Goal: Navigation & Orientation: Find specific page/section

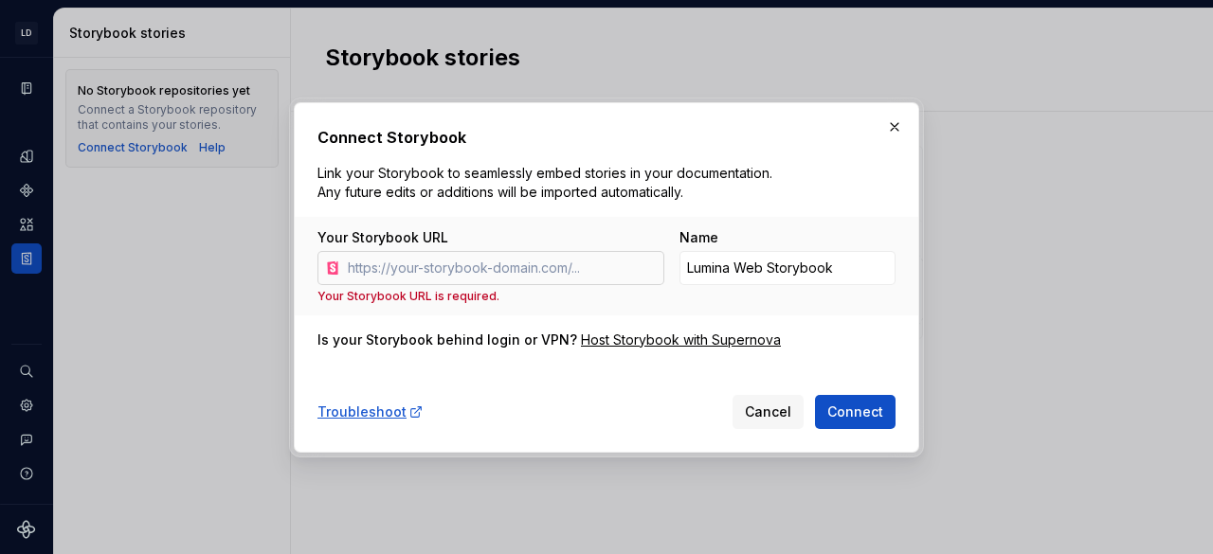
click at [567, 268] on input "Your Storybook URL" at bounding box center [502, 268] width 324 height 34
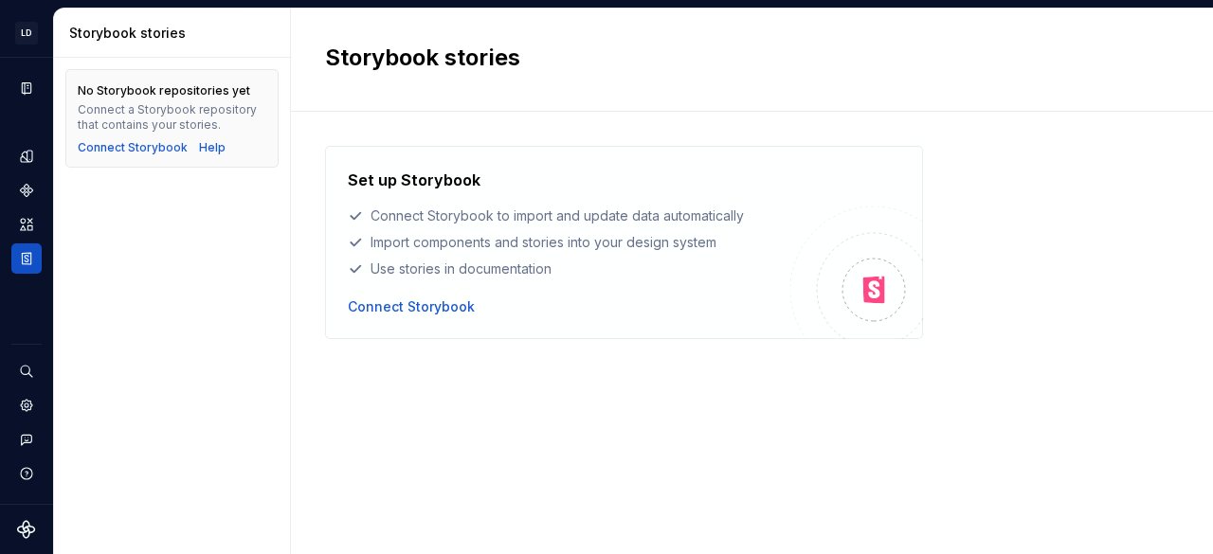
click at [677, 75] on div "Storybook stories" at bounding box center [740, 60] width 831 height 34
click at [35, 406] on div "Settings" at bounding box center [26, 405] width 30 height 30
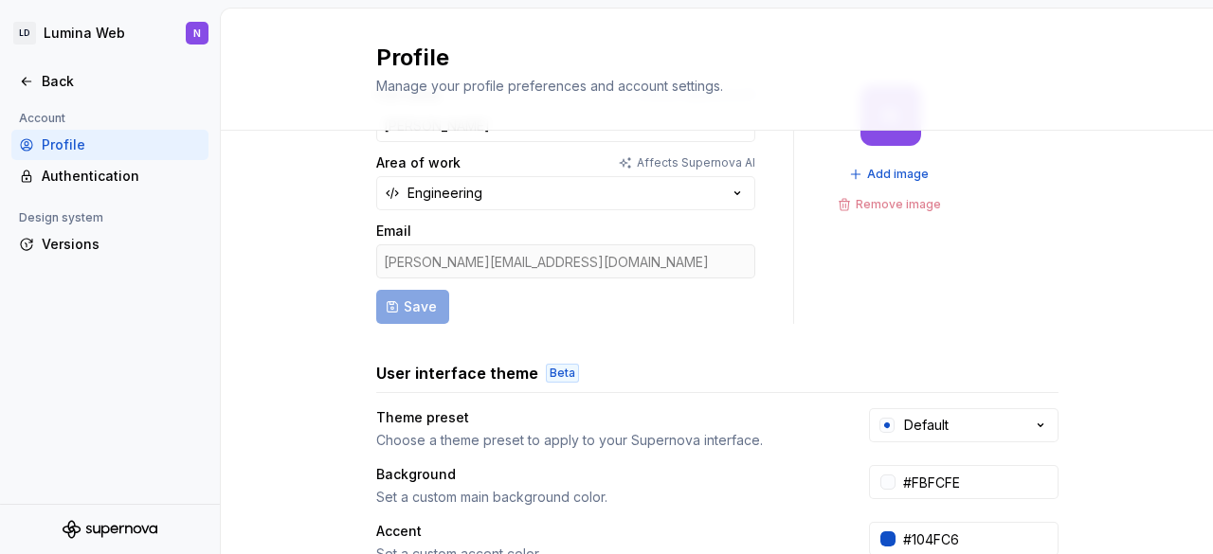
scroll to position [56, 0]
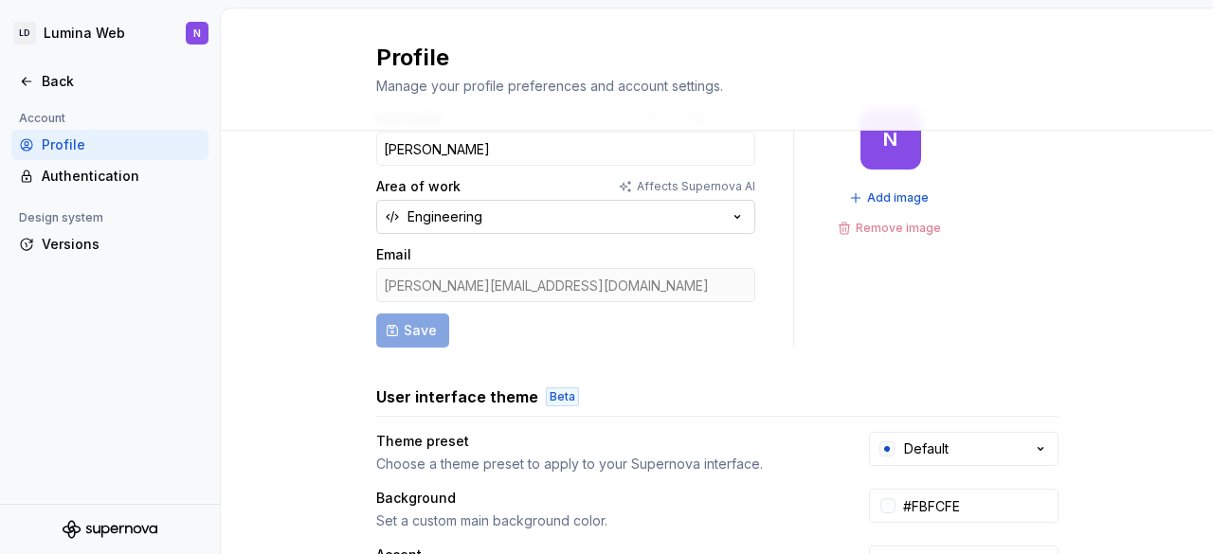
click at [561, 217] on button "Engineering" at bounding box center [565, 217] width 379 height 34
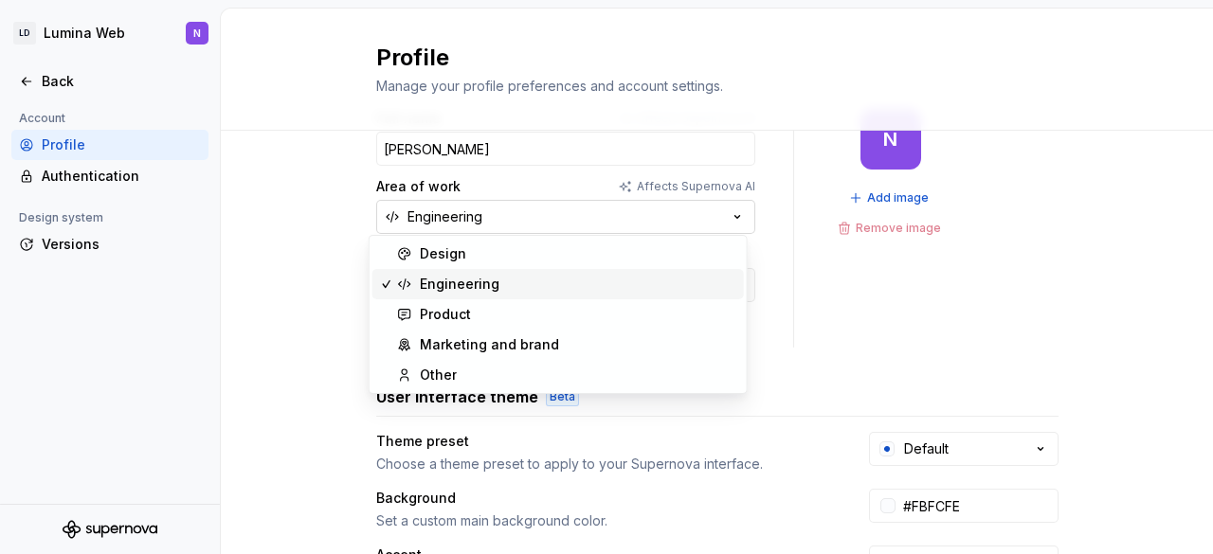
click at [561, 217] on button "Engineering" at bounding box center [565, 217] width 379 height 34
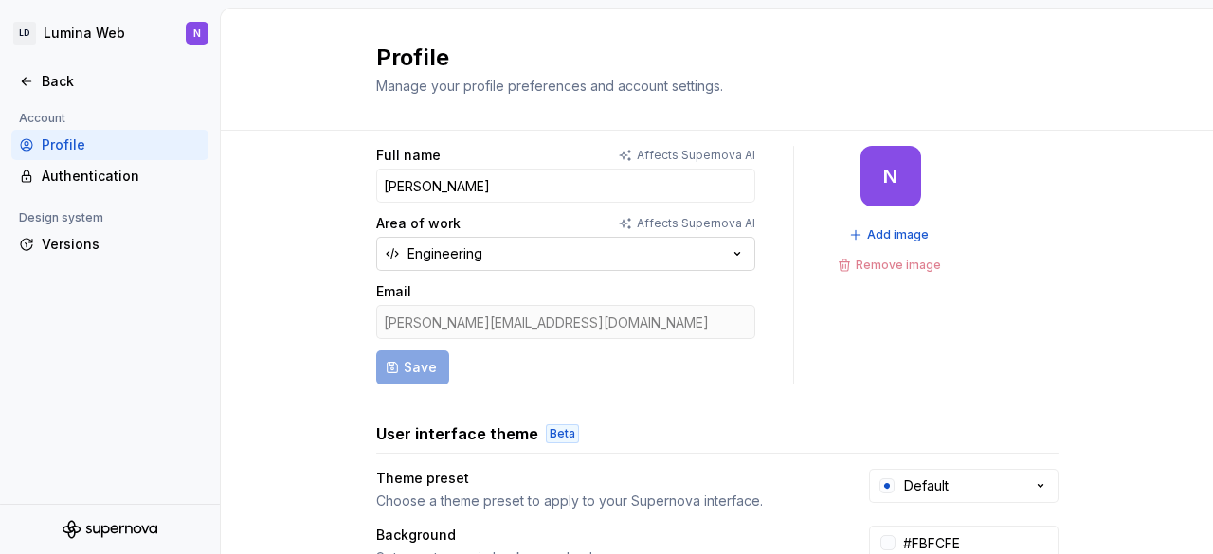
scroll to position [0, 0]
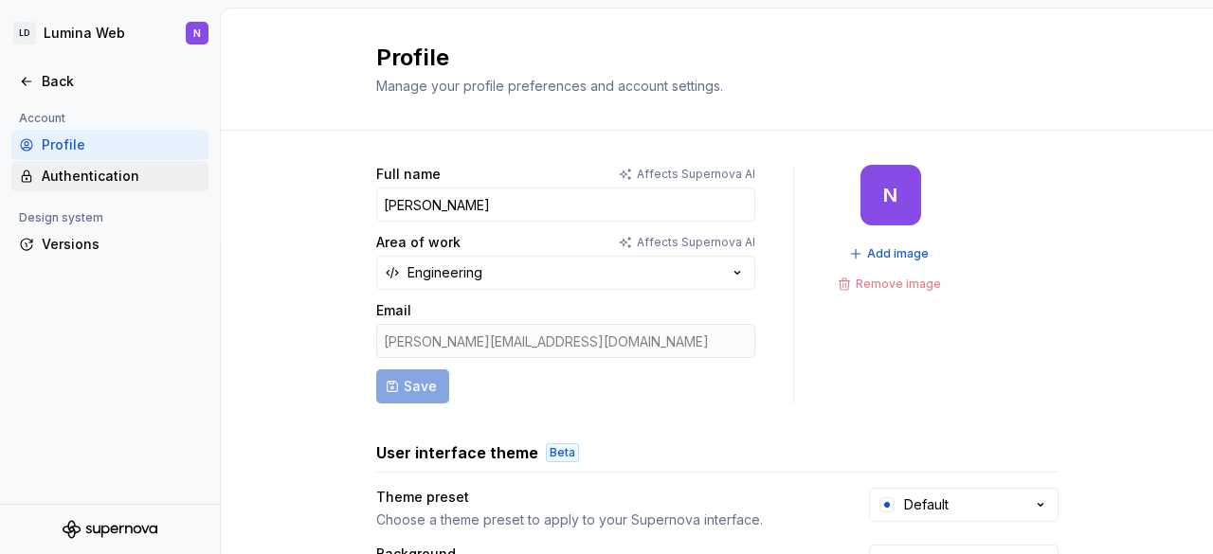
click at [122, 167] on div "Authentication" at bounding box center [121, 176] width 159 height 19
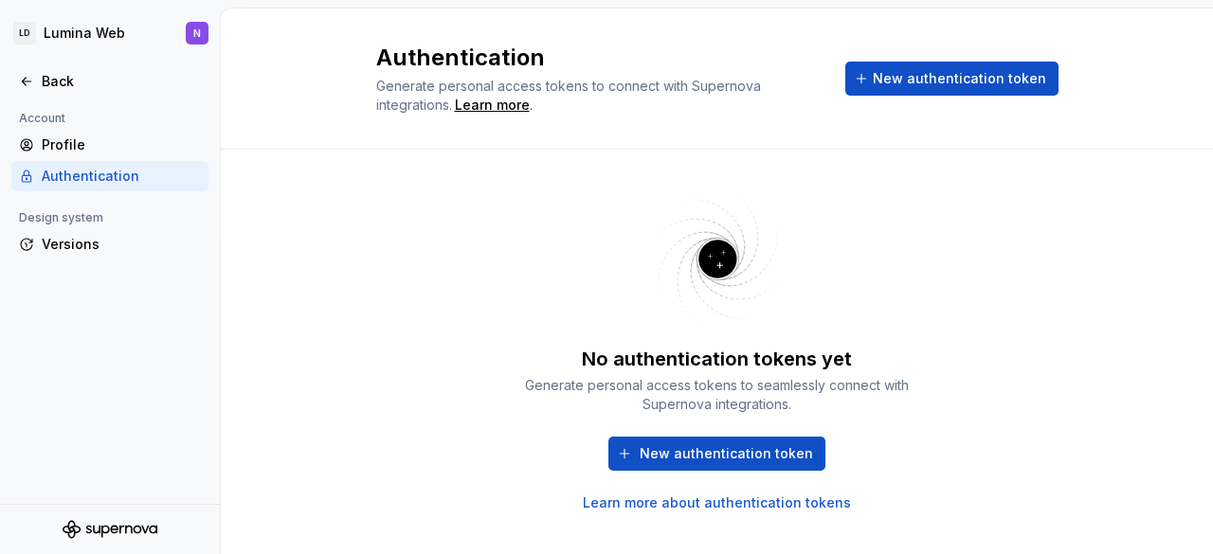
scroll to position [29, 0]
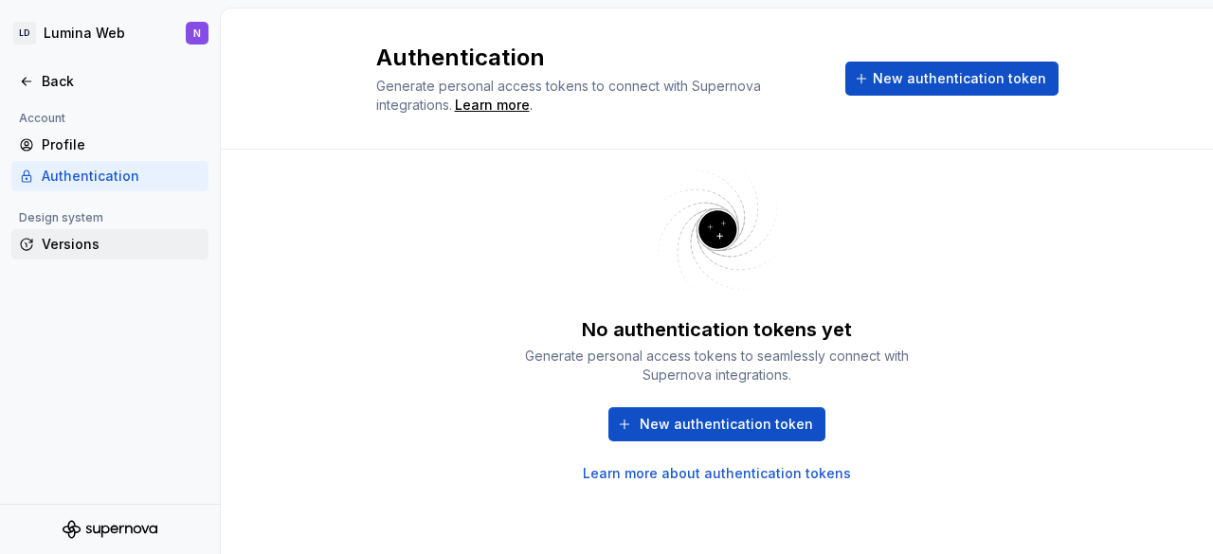
click at [98, 244] on div "Versions" at bounding box center [121, 244] width 159 height 19
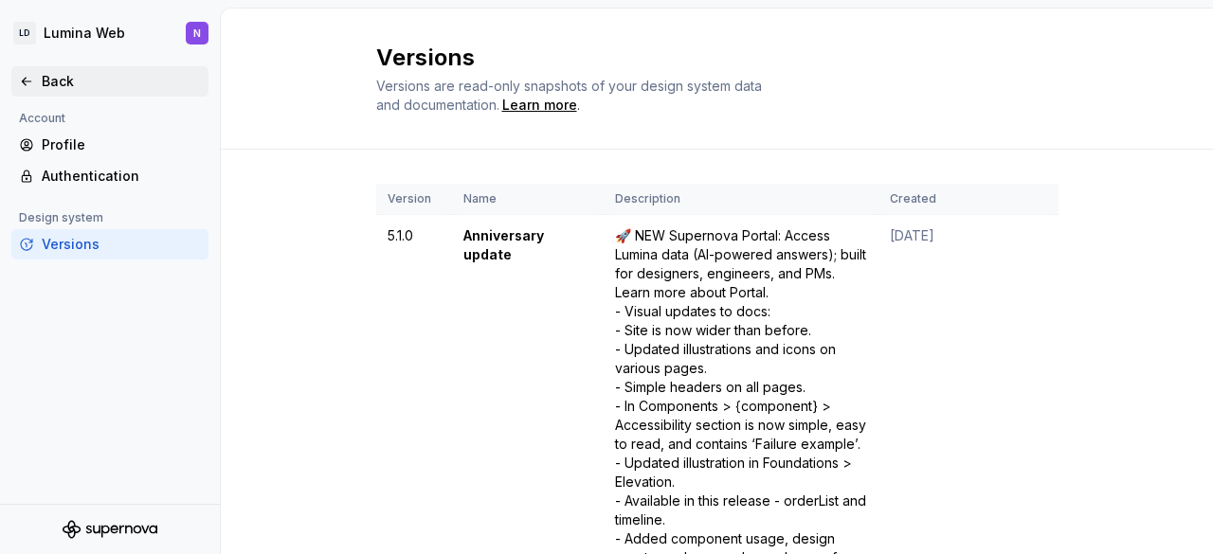
click at [46, 79] on div "Back" at bounding box center [121, 81] width 159 height 19
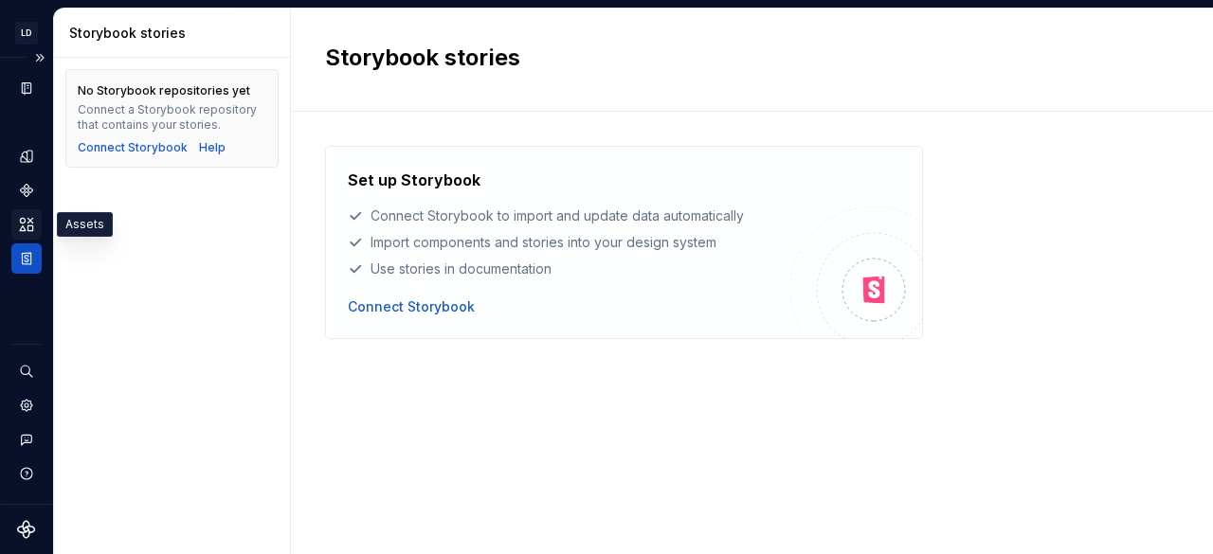
click at [23, 216] on icon "Assets" at bounding box center [26, 224] width 17 height 17
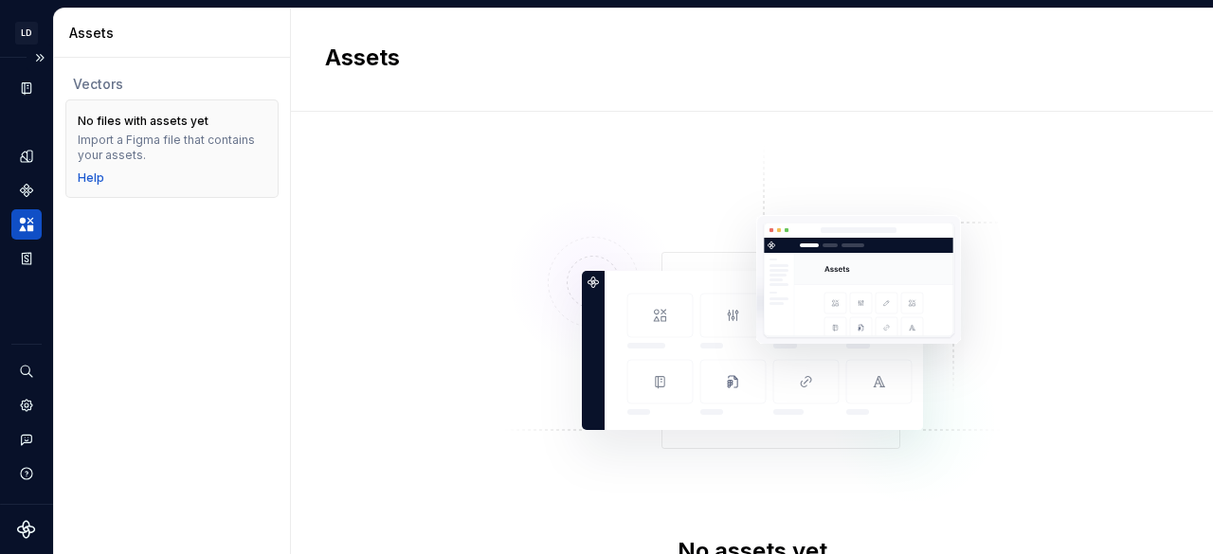
click at [26, 207] on div "Dataset Test" at bounding box center [26, 205] width 30 height 136
click at [27, 192] on icon "Components" at bounding box center [26, 190] width 12 height 12
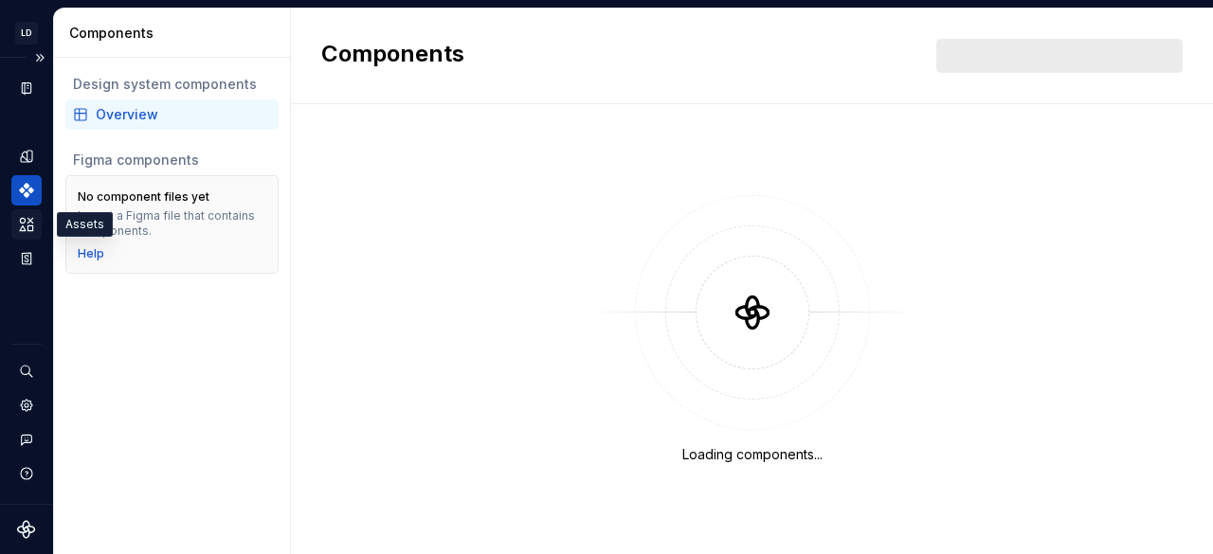
click at [26, 222] on icon "Assets" at bounding box center [26, 224] width 17 height 17
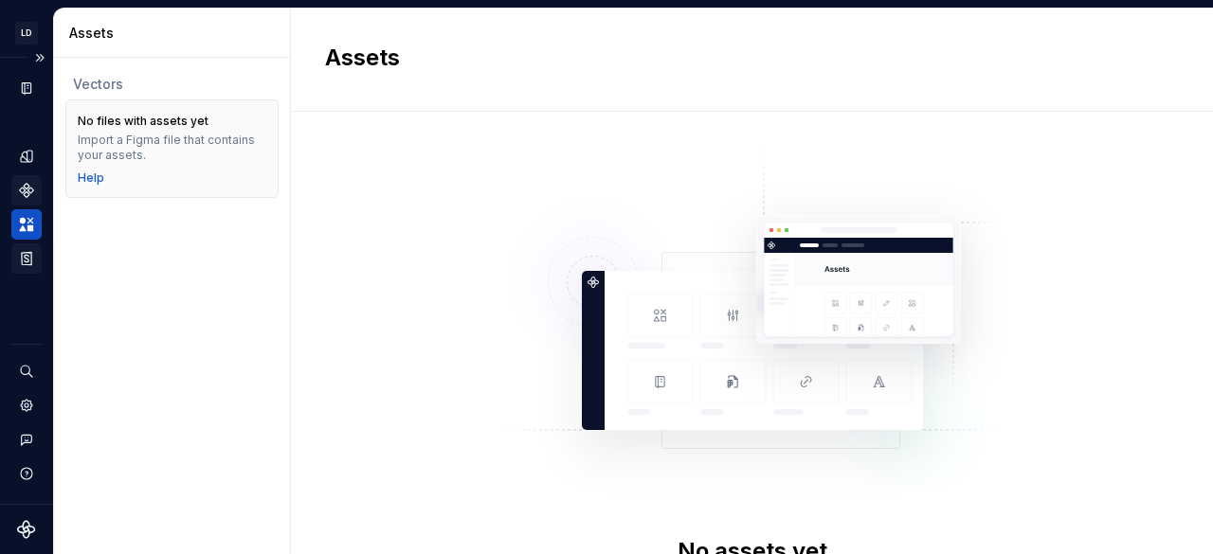
click at [22, 259] on icon "Storybook stories" at bounding box center [26, 258] width 9 height 12
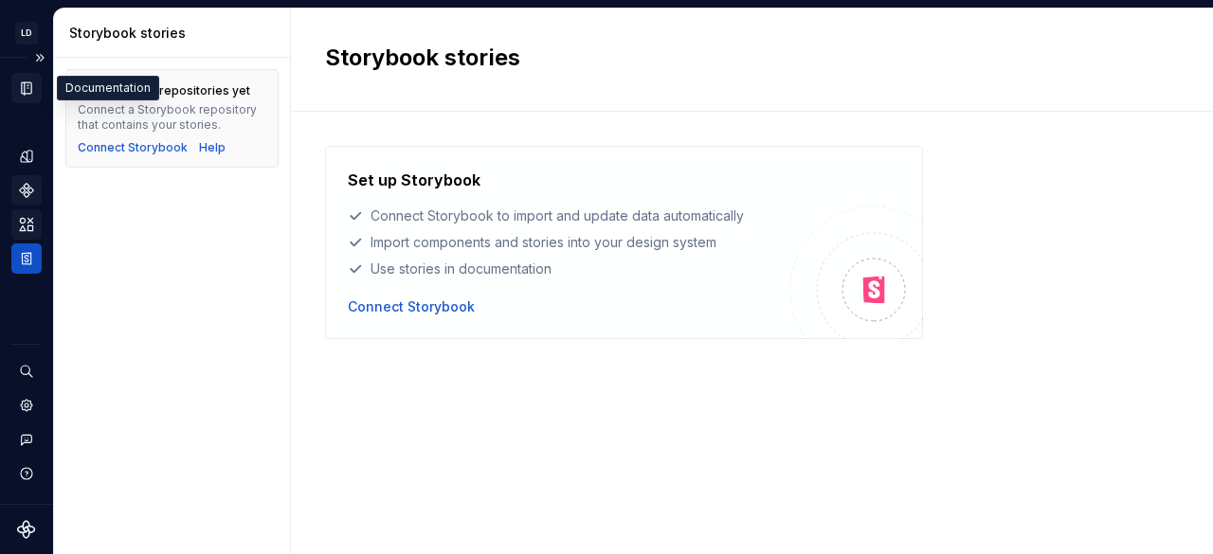
click at [28, 78] on div "Documentation" at bounding box center [26, 88] width 30 height 30
